Goal: Check status

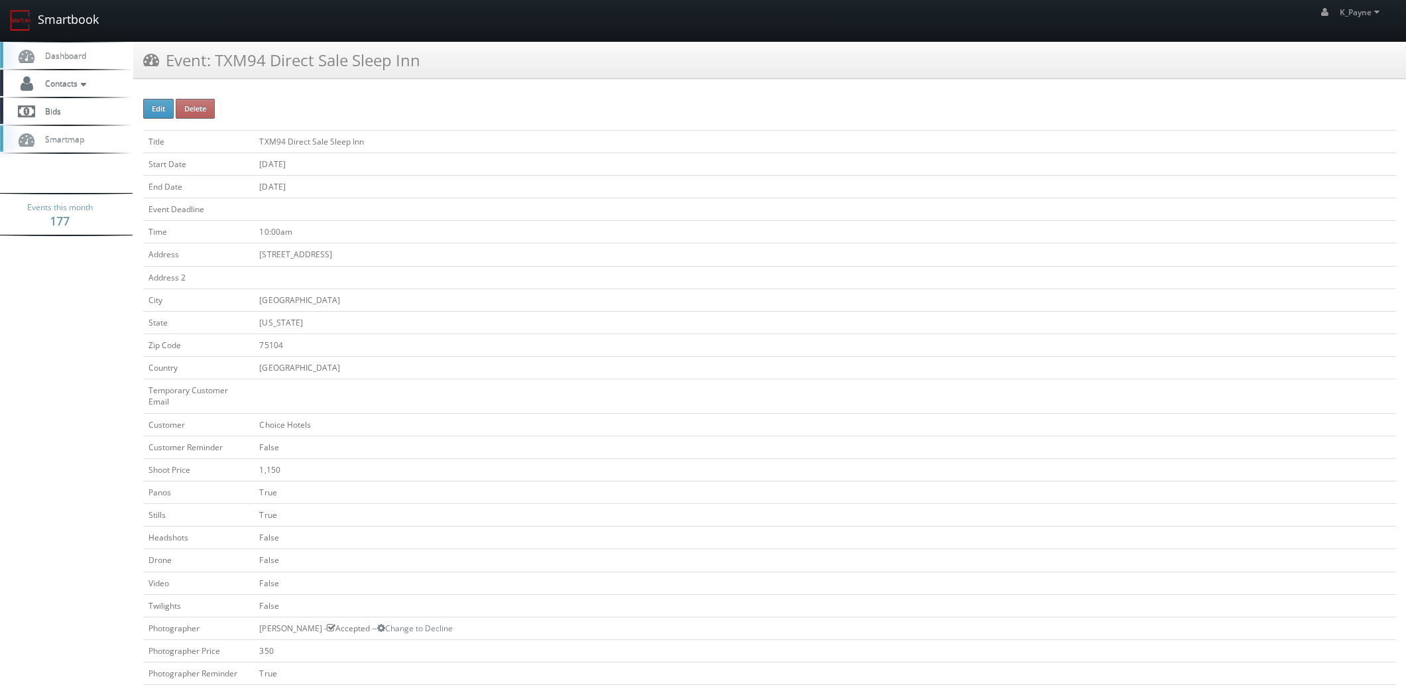
click at [41, 16] on link "Smartbook" at bounding box center [54, 20] width 109 height 41
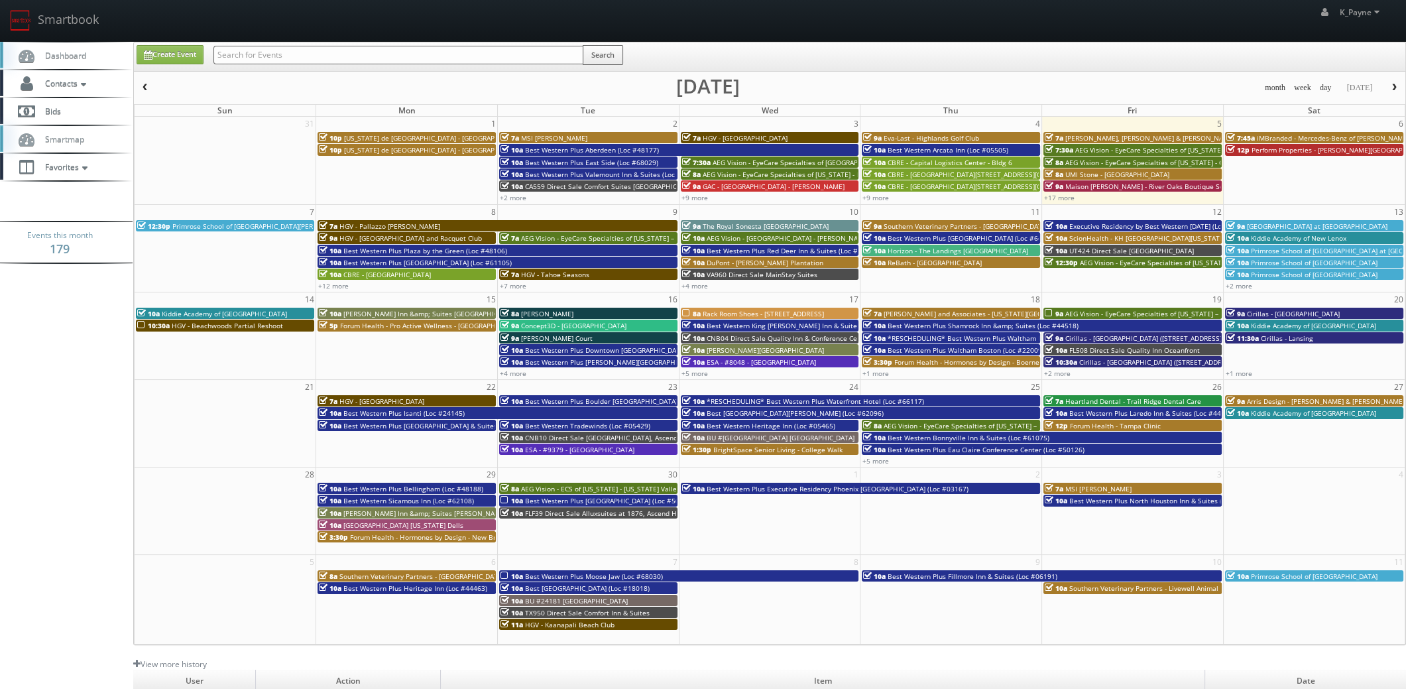
click at [247, 55] on input "text" at bounding box center [398, 55] width 370 height 19
type input "-"
type input "05185"
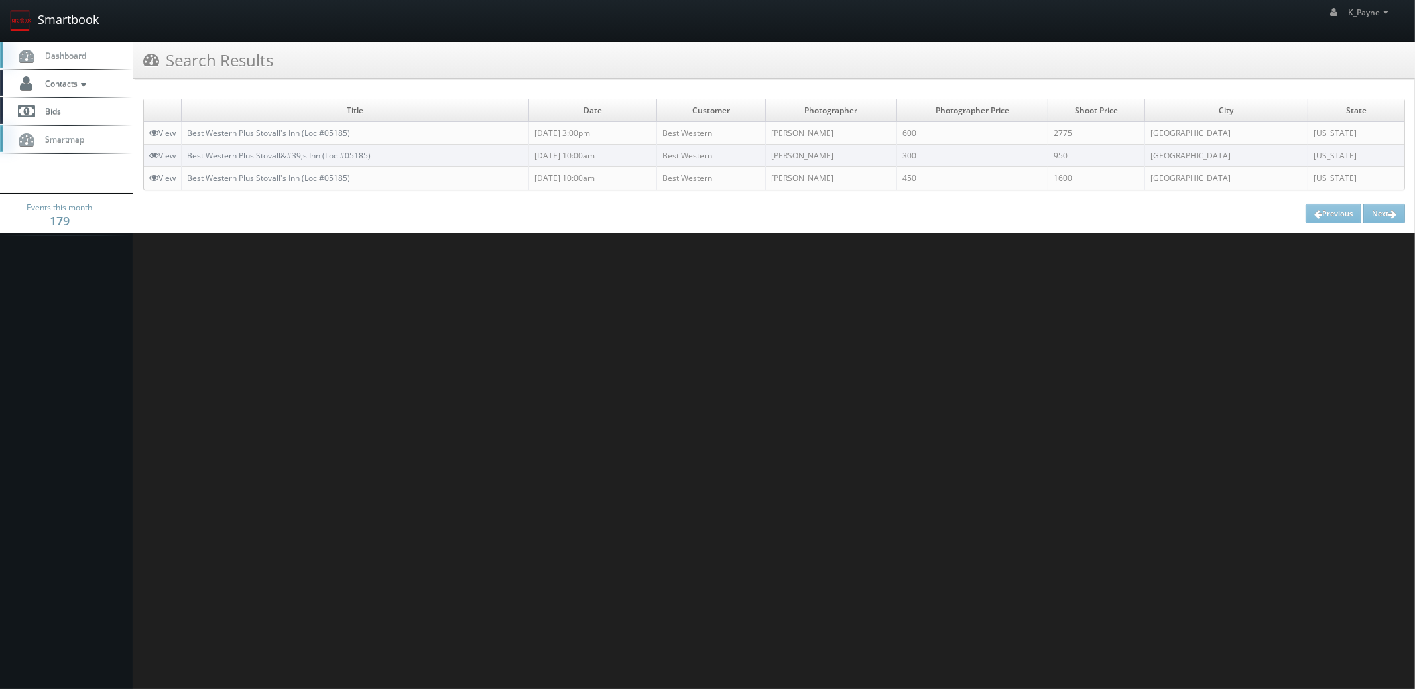
click at [86, 21] on link "Smartbook" at bounding box center [54, 20] width 109 height 41
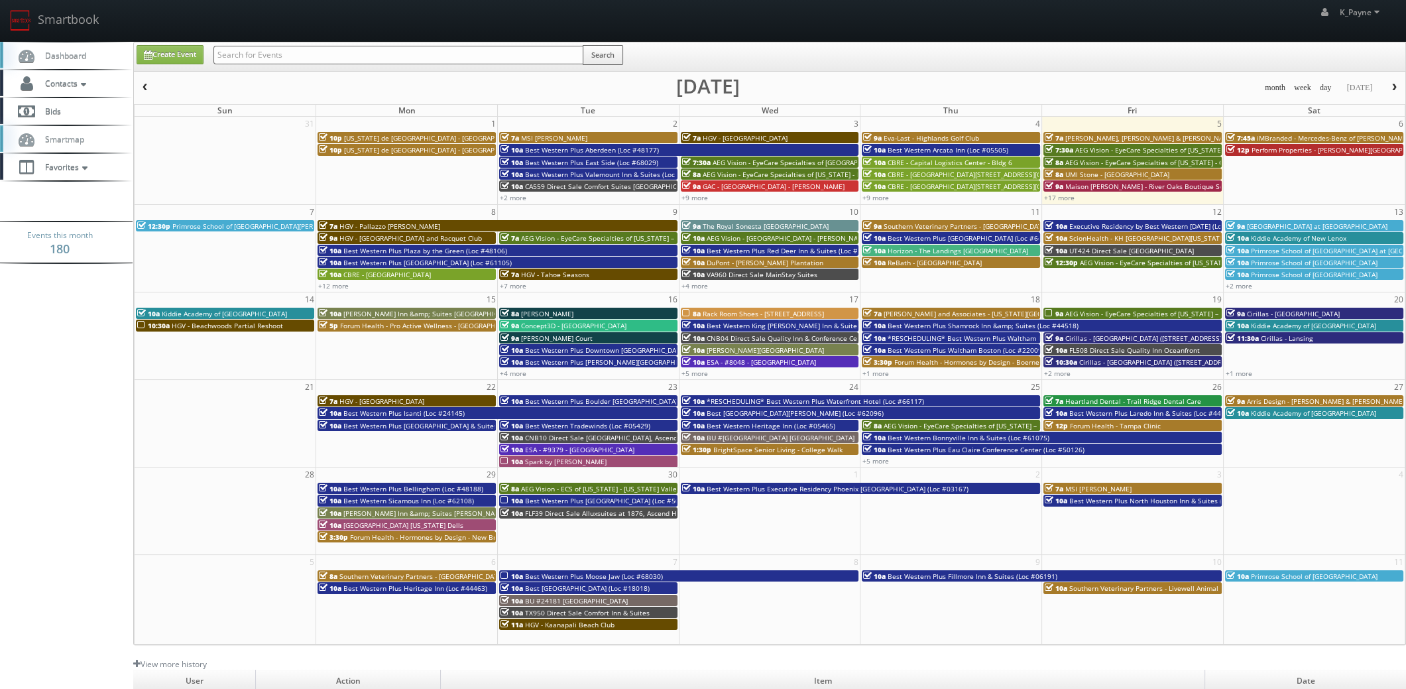
click at [275, 61] on input "text" at bounding box center [398, 55] width 370 height 19
type input "38166"
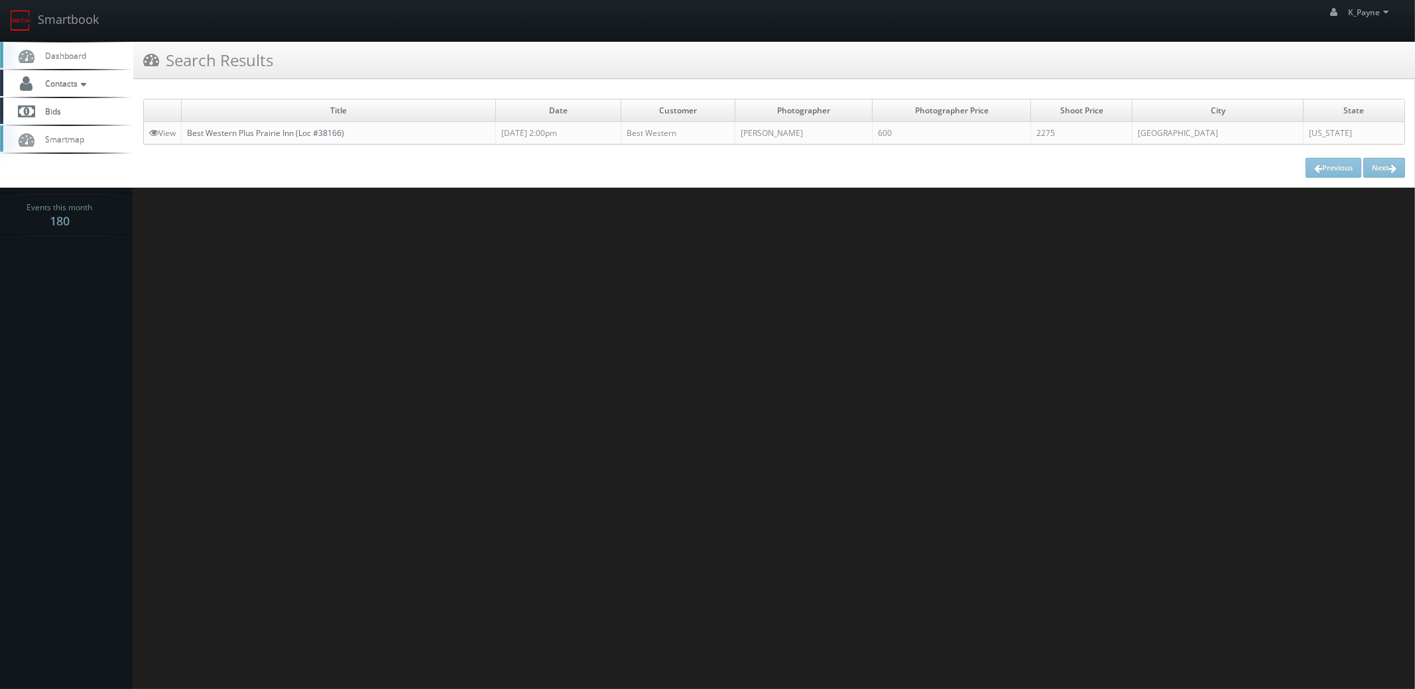
click at [294, 131] on link "Best Western Plus Prairie Inn (Loc #38166)" at bounding box center [265, 132] width 157 height 11
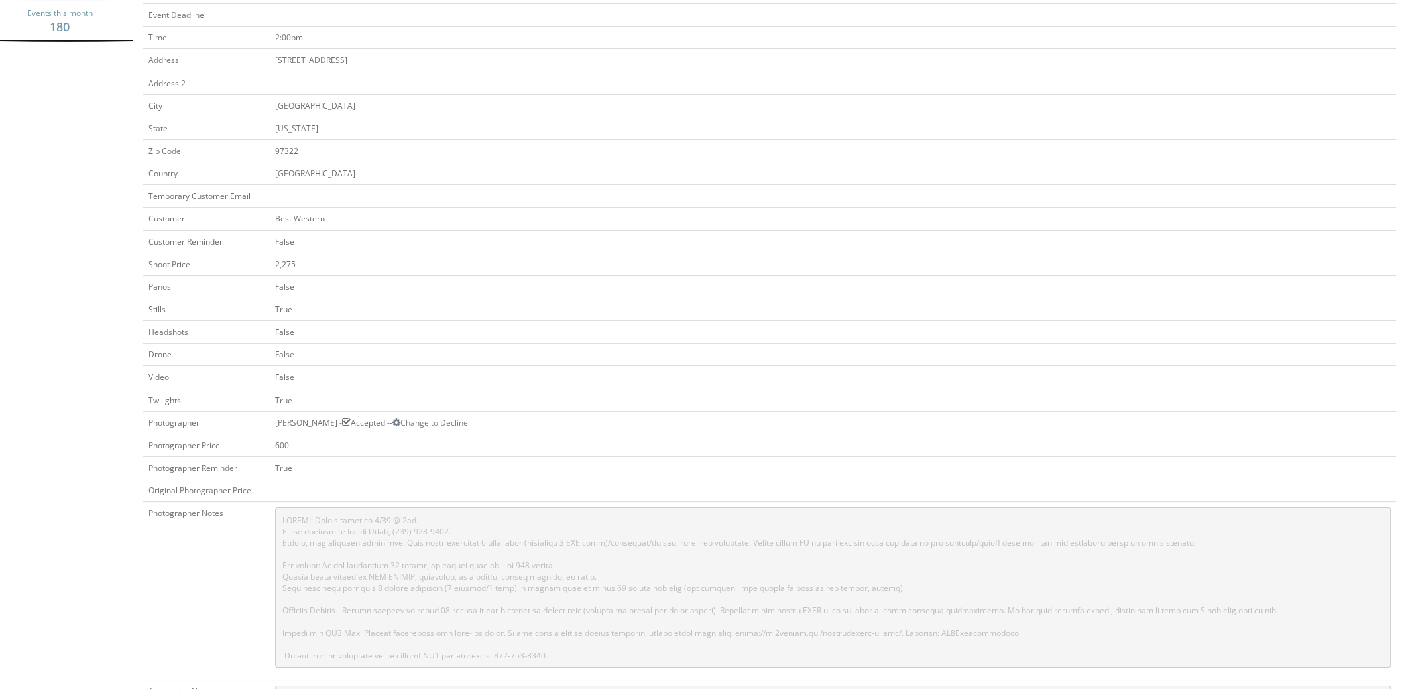
scroll to position [398, 0]
